Goal: Transaction & Acquisition: Purchase product/service

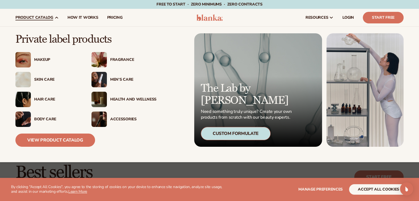
click at [132, 58] on div "Fragrance" at bounding box center [133, 60] width 46 height 5
click at [110, 98] on div "Health And Wellness" at bounding box center [132, 99] width 50 height 5
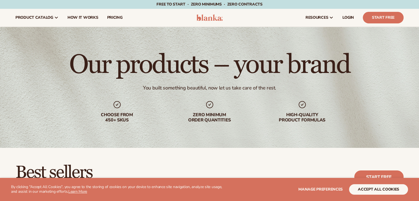
scroll to position [193, 0]
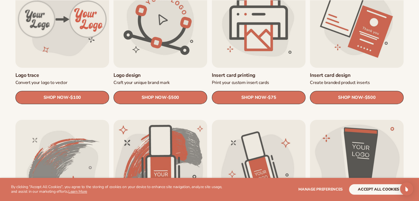
scroll to position [303, 0]
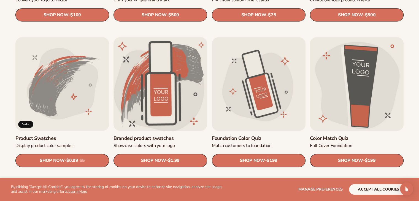
click at [150, 135] on link "Branded product swatches" at bounding box center [161, 138] width 94 height 6
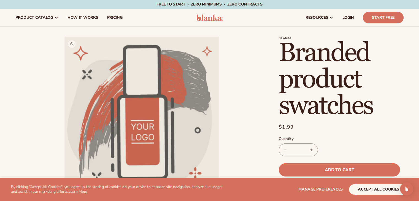
click at [65, 191] on button "Open media 1 in modal" at bounding box center [65, 191] width 0 height 0
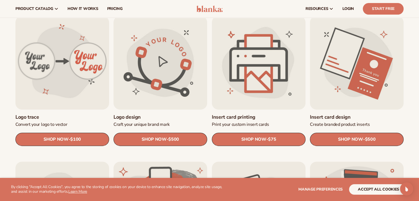
scroll to position [165, 0]
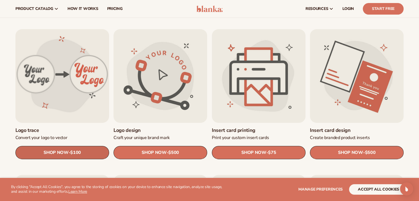
click at [52, 154] on span "SHOP NOW" at bounding box center [56, 152] width 25 height 5
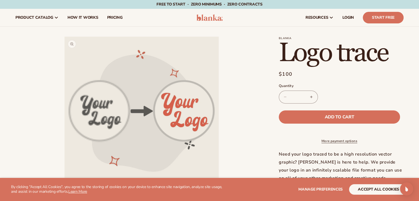
click at [65, 191] on button "Open media 1 in modal" at bounding box center [65, 191] width 0 height 0
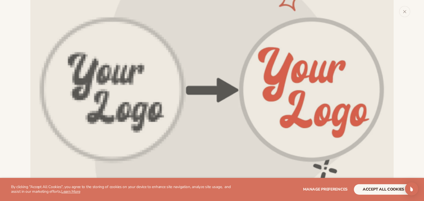
scroll to position [88, 0]
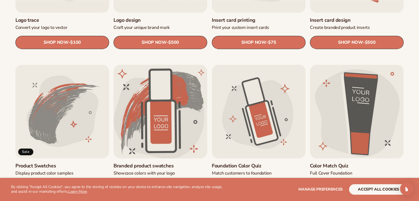
scroll to position [303, 0]
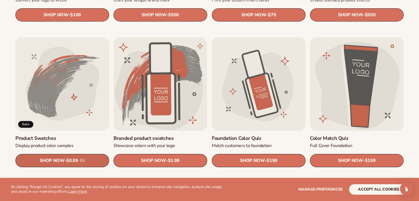
click at [49, 158] on span "SHOP NOW" at bounding box center [52, 160] width 25 height 5
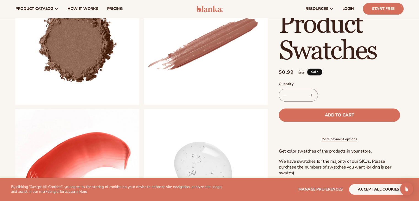
scroll to position [165, 0]
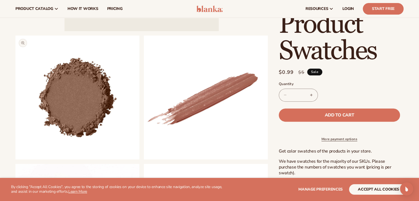
click at [15, 160] on button "Open media 2 in modal" at bounding box center [15, 160] width 0 height 0
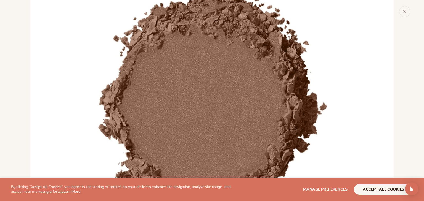
scroll to position [341, 0]
